Goal: Information Seeking & Learning: Understand process/instructions

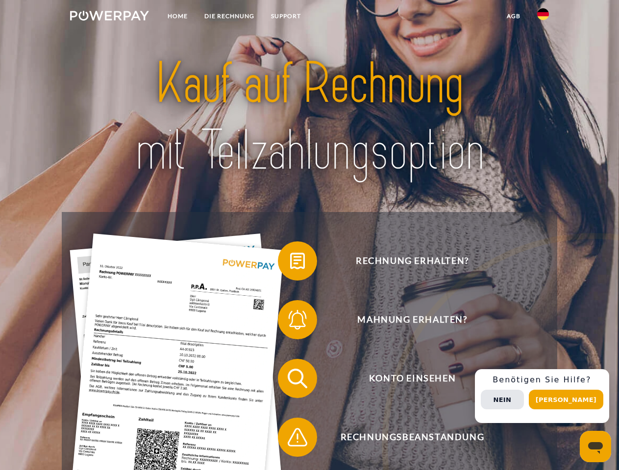
click at [109, 17] on img at bounding box center [109, 16] width 79 height 10
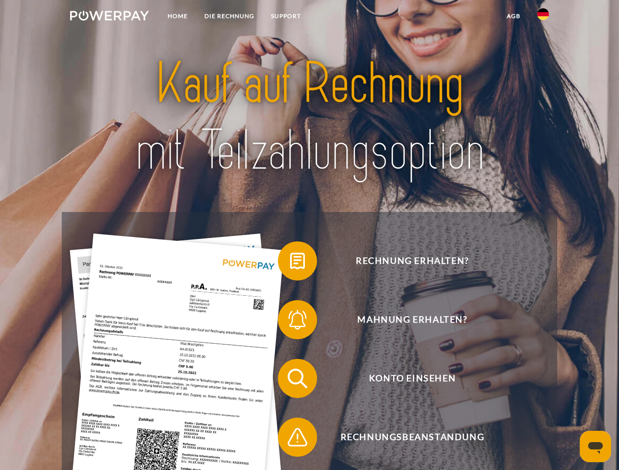
click at [543, 17] on img at bounding box center [543, 14] width 12 height 12
click at [513, 16] on link "agb" at bounding box center [513, 16] width 30 height 18
click at [290, 263] on span at bounding box center [282, 261] width 49 height 49
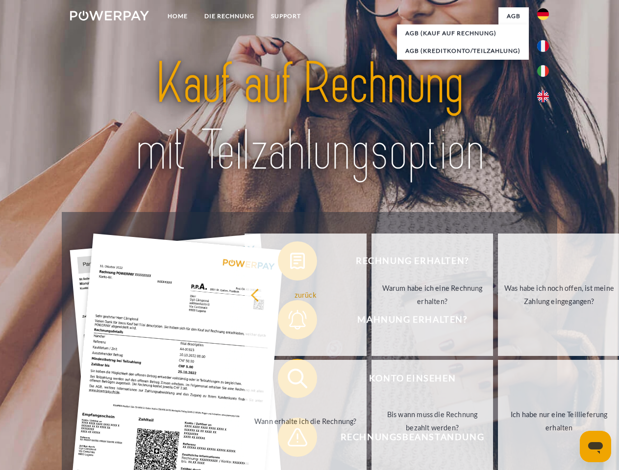
click at [290, 322] on div "Rechnung erhalten? Mahnung erhalten? Konto einsehen" at bounding box center [309, 408] width 495 height 392
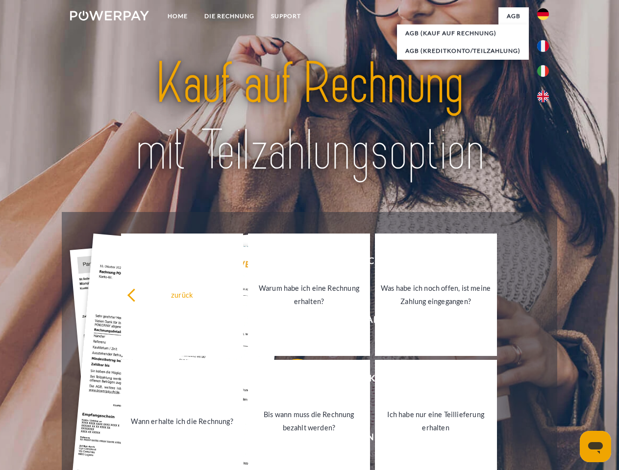
click at [290, 381] on link "Bis wann muss die Rechnung bezahlt werden?" at bounding box center [309, 421] width 122 height 123
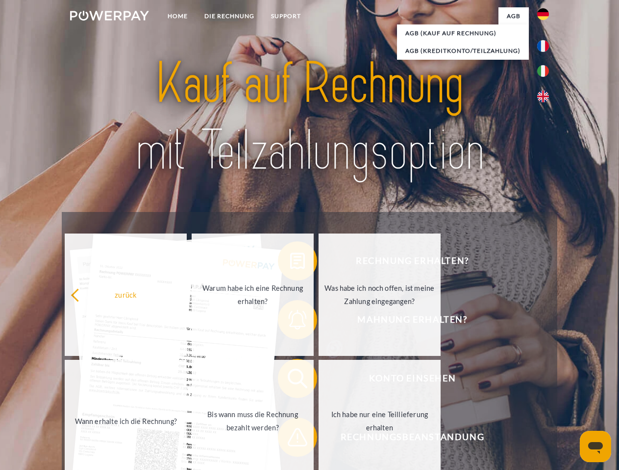
click at [290, 440] on span at bounding box center [282, 437] width 49 height 49
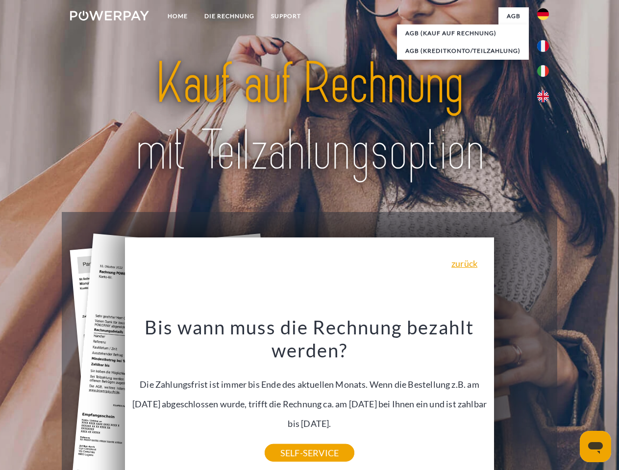
click at [545, 396] on div "Rechnung erhalten? Mahnung erhalten? Konto einsehen" at bounding box center [309, 408] width 495 height 392
click at [521, 398] on span "Konto einsehen" at bounding box center [412, 378] width 240 height 39
click at [569, 400] on header "Home DIE RECHNUNG SUPPORT" at bounding box center [309, 338] width 619 height 677
